Goal: Register for event/course

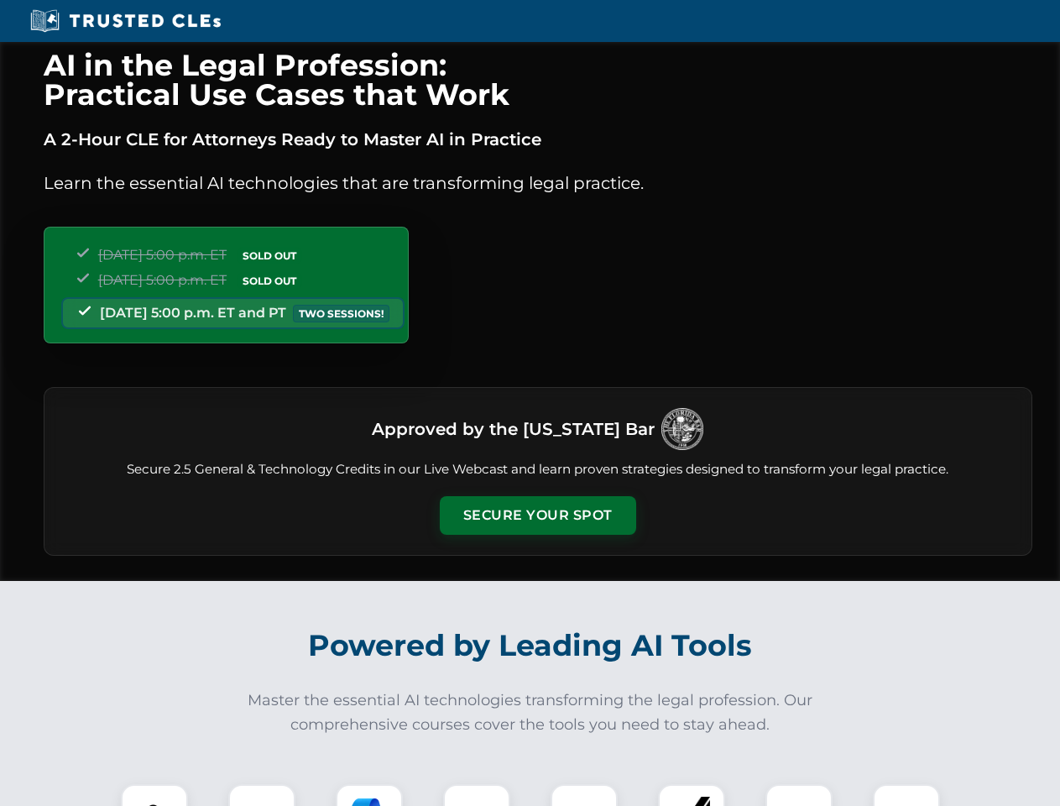
click at [537, 515] on button "Secure Your Spot" at bounding box center [538, 515] width 196 height 39
click at [154, 795] on img at bounding box center [154, 817] width 49 height 49
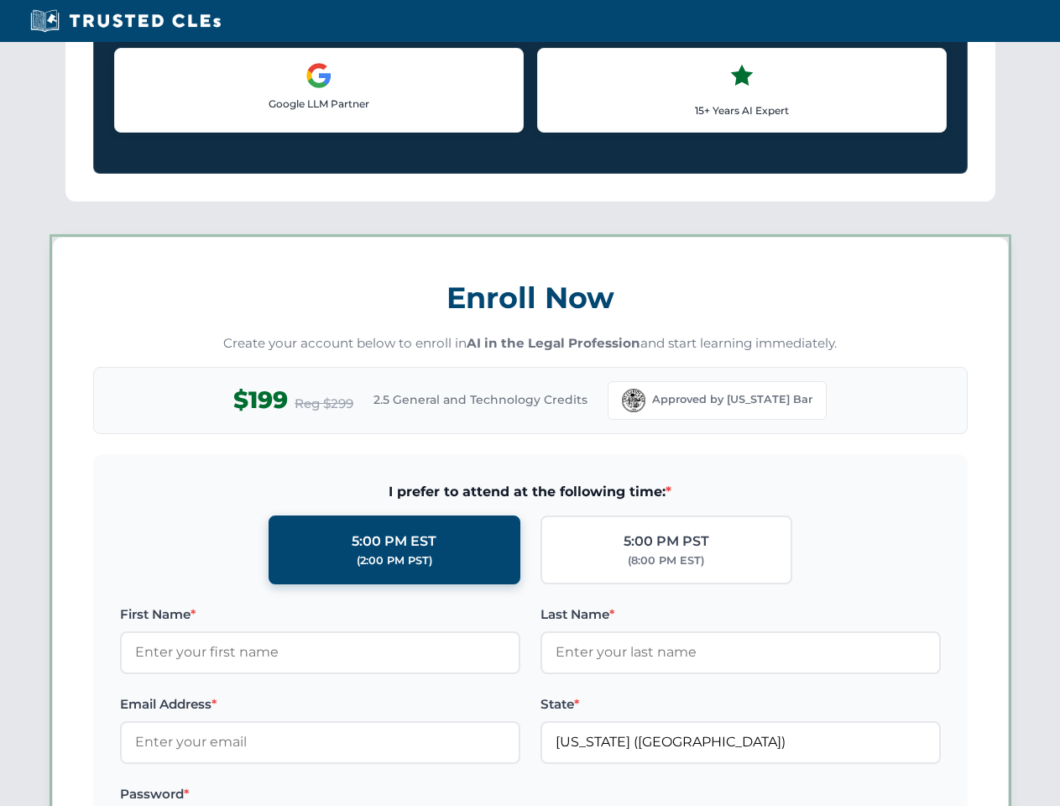
click at [369, 795] on label "Password *" at bounding box center [320, 794] width 400 height 20
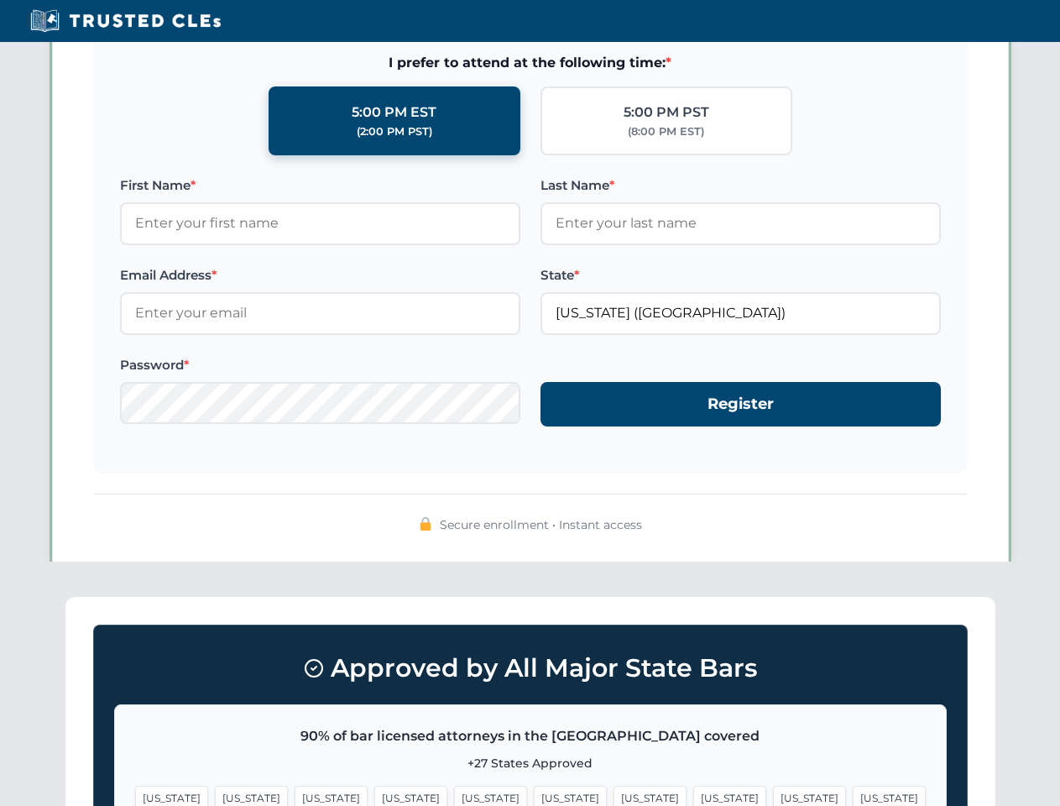
click at [773, 795] on span "[US_STATE]" at bounding box center [809, 798] width 73 height 24
